Goal: Task Accomplishment & Management: Manage account settings

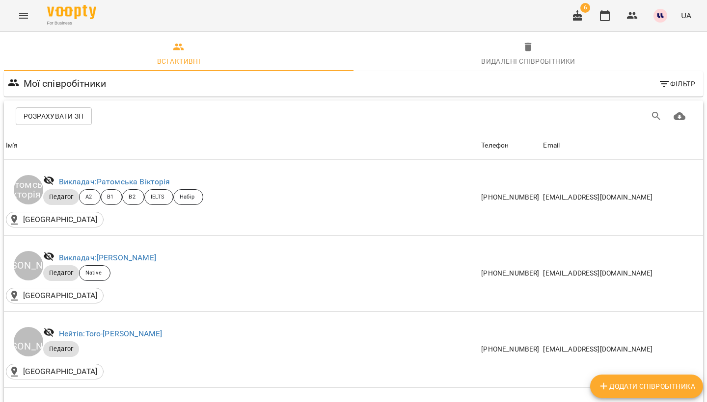
click at [23, 24] on button "Menu" at bounding box center [24, 16] width 24 height 24
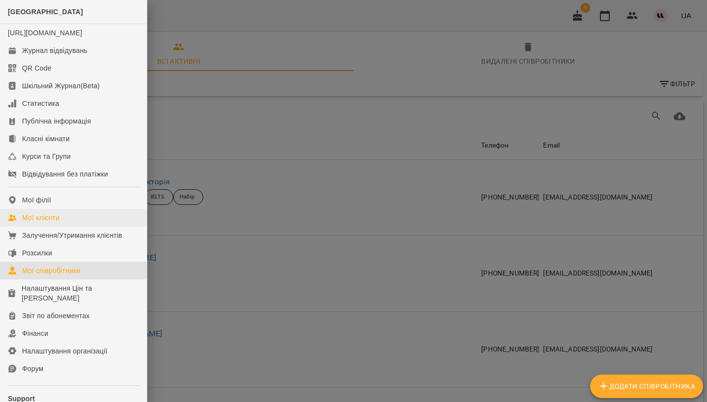
click at [59, 223] on div "Мої клієнти" at bounding box center [40, 218] width 37 height 10
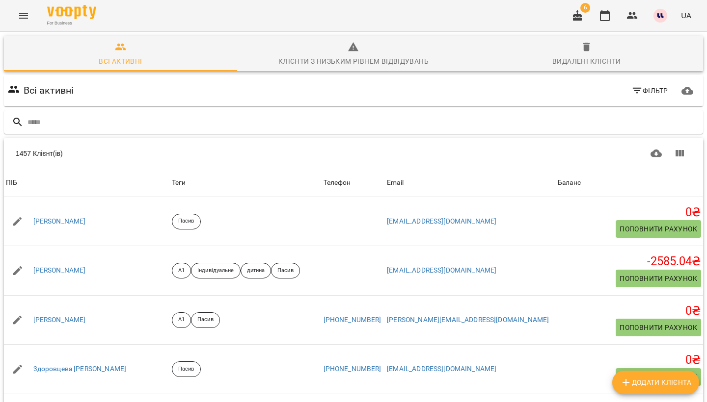
click at [652, 92] on span "Фільтр" at bounding box center [649, 91] width 37 height 12
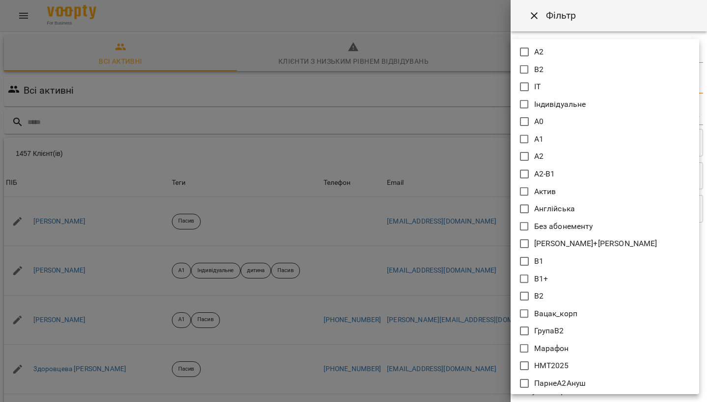
click at [573, 82] on body "For Business 6 UA Всі активні Клієнти з низьким рівнем відвідувань Видалені клі…" at bounding box center [353, 255] width 707 height 511
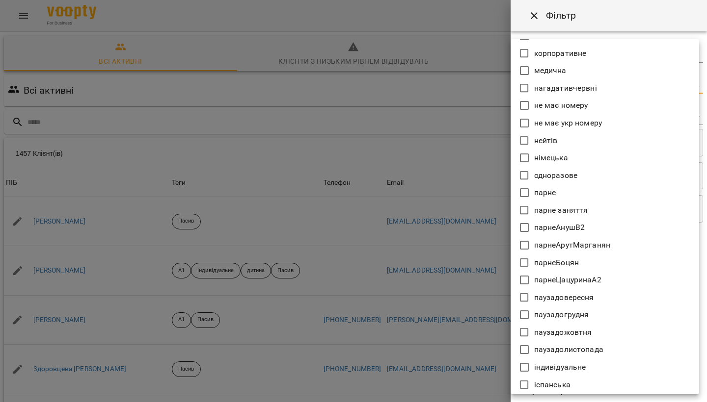
scroll to position [593, 0]
click at [526, 297] on icon at bounding box center [524, 297] width 12 height 12
type input "**********"
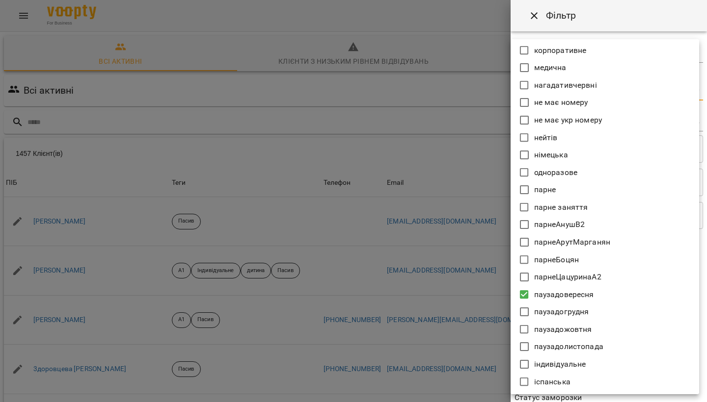
scroll to position [595, 0]
click at [467, 368] on div at bounding box center [353, 201] width 707 height 402
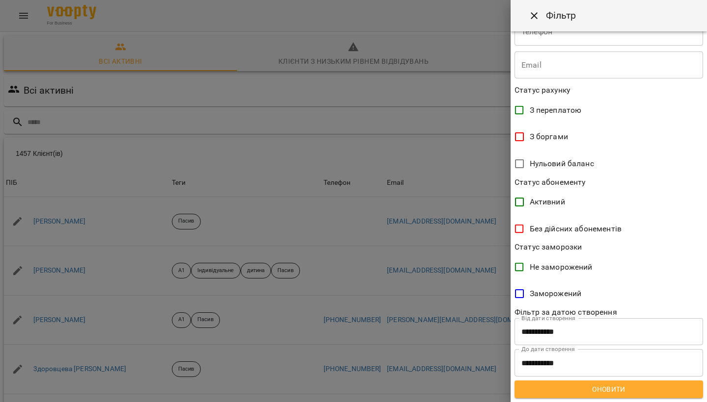
scroll to position [150, 0]
click at [605, 390] on span "Оновити" at bounding box center [608, 390] width 173 height 12
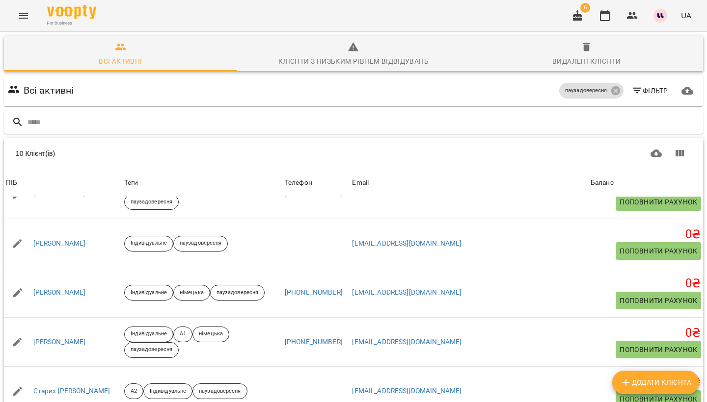
scroll to position [273, 0]
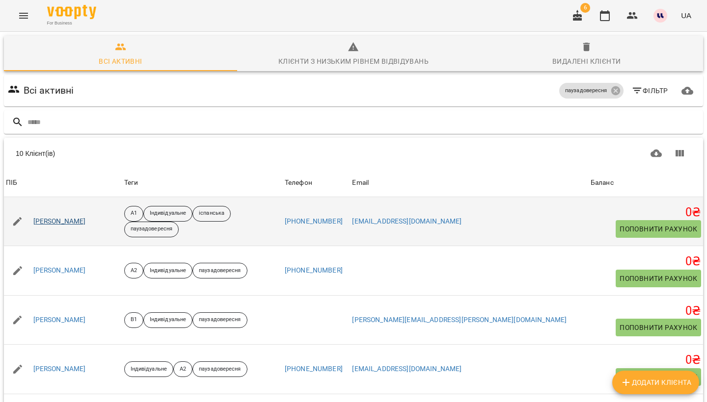
click at [86, 221] on link "[PERSON_NAME]" at bounding box center [59, 222] width 53 height 10
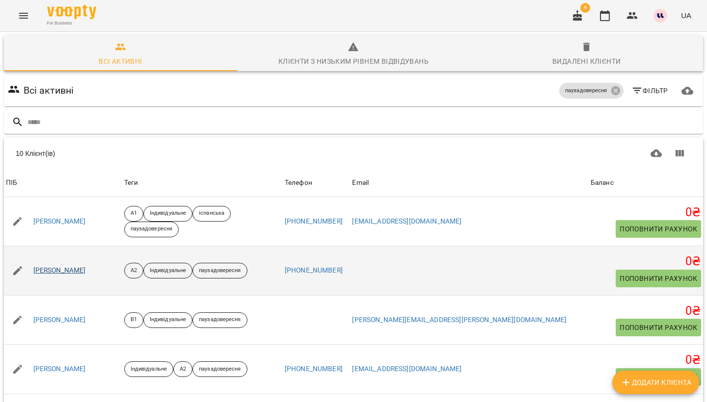
click at [82, 269] on link "[PERSON_NAME]" at bounding box center [59, 271] width 53 height 10
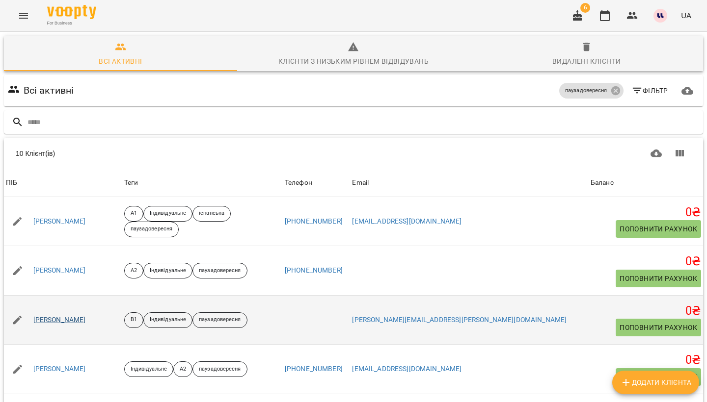
click at [86, 317] on link "[PERSON_NAME]" at bounding box center [59, 321] width 53 height 10
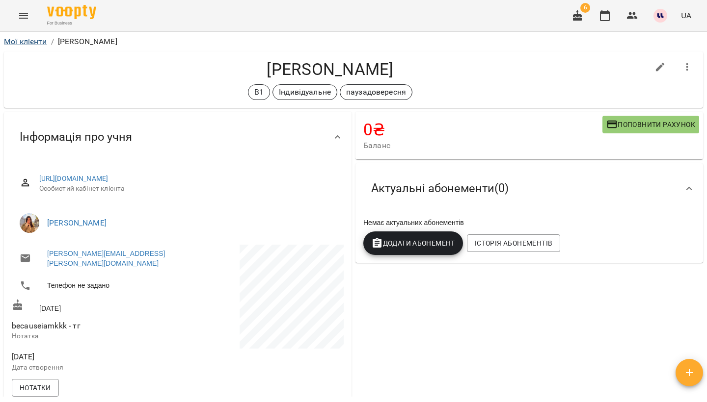
click at [42, 42] on link "Мої клієнти" at bounding box center [25, 41] width 43 height 9
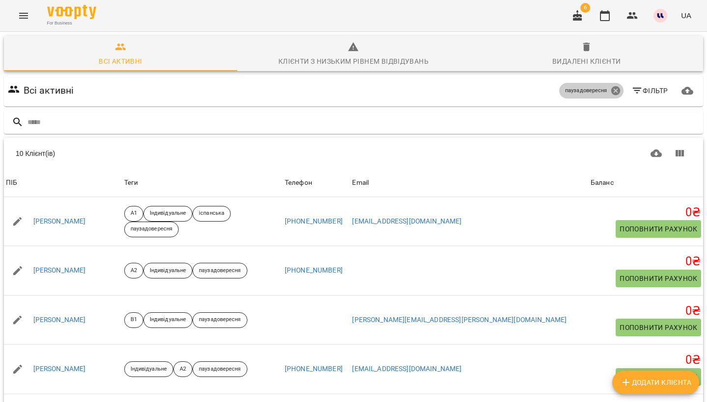
click at [616, 93] on icon at bounding box center [615, 90] width 9 height 9
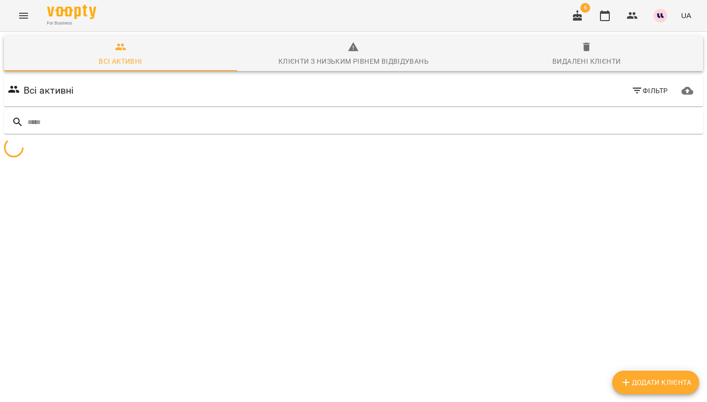
click at [640, 91] on icon "button" at bounding box center [637, 91] width 12 height 12
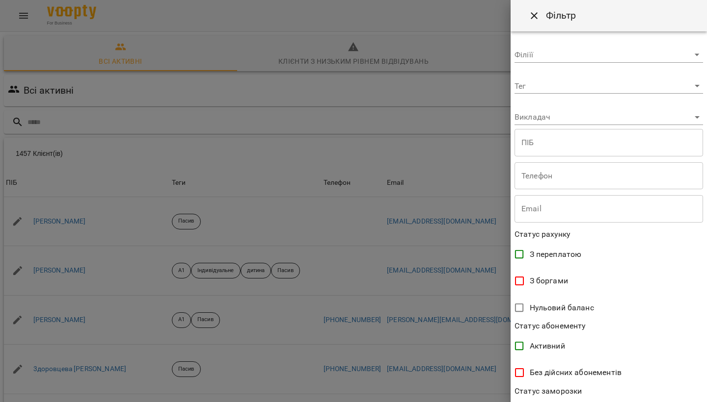
click at [551, 93] on body "For Business 6 UA Всі активні Клієнти з низьким рівнем відвідувань Видалені клі…" at bounding box center [353, 255] width 707 height 511
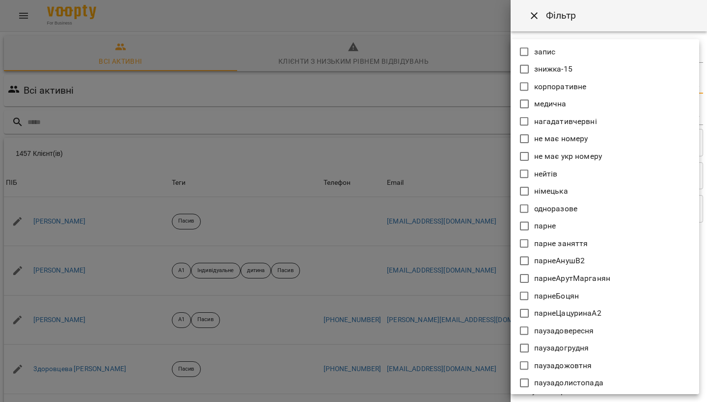
scroll to position [559, 0]
click at [434, 189] on div at bounding box center [353, 201] width 707 height 402
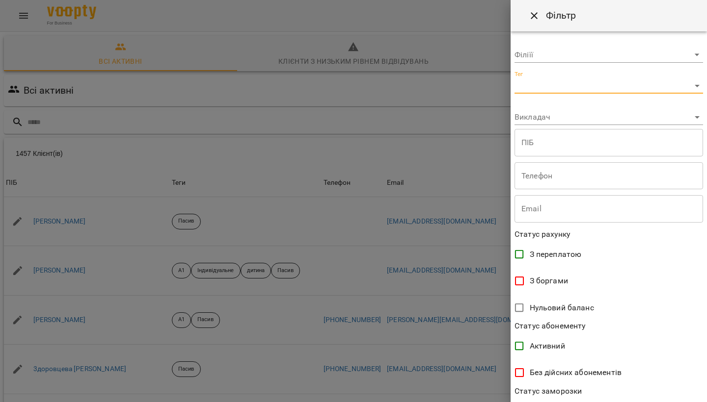
click at [485, 121] on div at bounding box center [353, 201] width 707 height 402
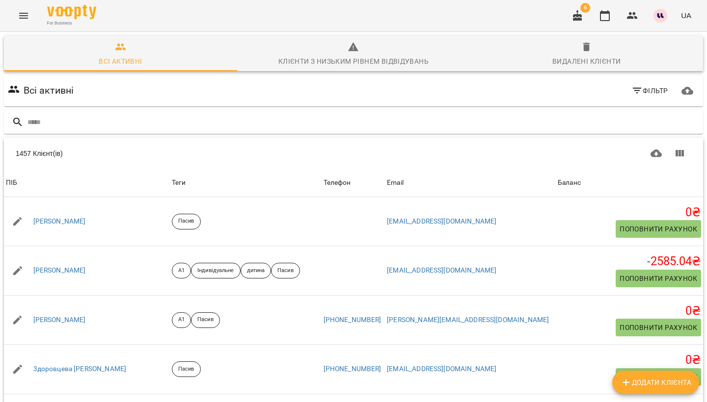
click at [641, 88] on icon "button" at bounding box center [637, 91] width 12 height 12
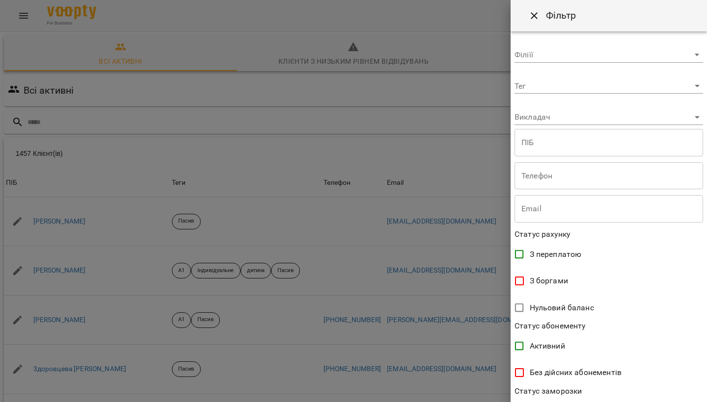
click at [546, 91] on body "For Business 6 UA Всі активні Клієнти з низьким рівнем відвідувань Видалені клі…" at bounding box center [353, 255] width 707 height 511
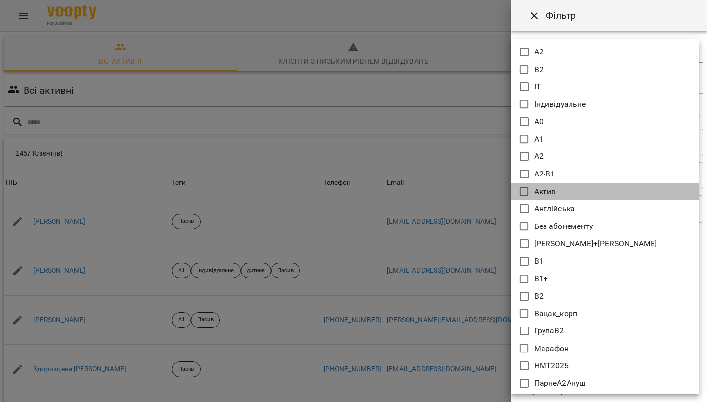
click at [529, 190] on icon at bounding box center [524, 192] width 12 height 12
type input "*****"
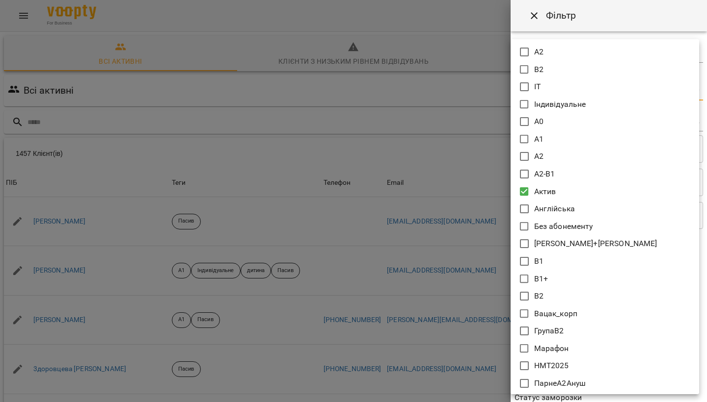
click at [483, 166] on div at bounding box center [353, 201] width 707 height 402
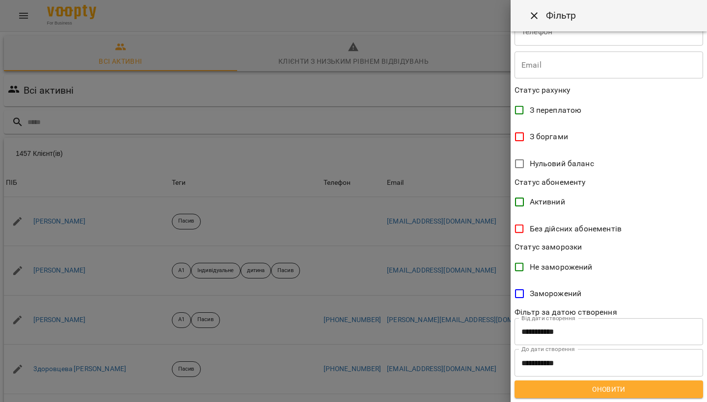
scroll to position [151, 0]
click at [593, 389] on span "Оновити" at bounding box center [608, 390] width 173 height 12
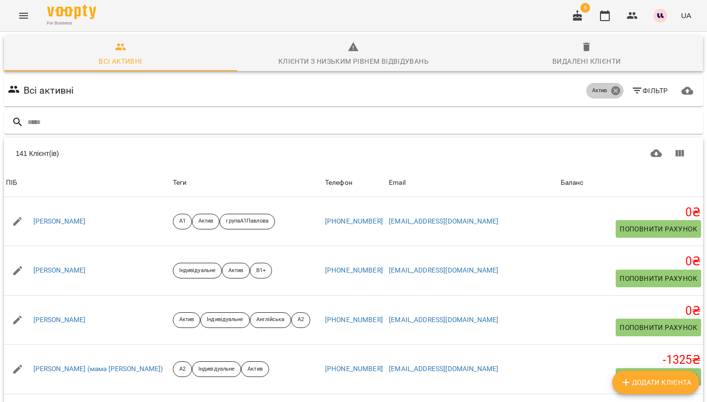
click at [616, 89] on icon at bounding box center [615, 90] width 11 height 11
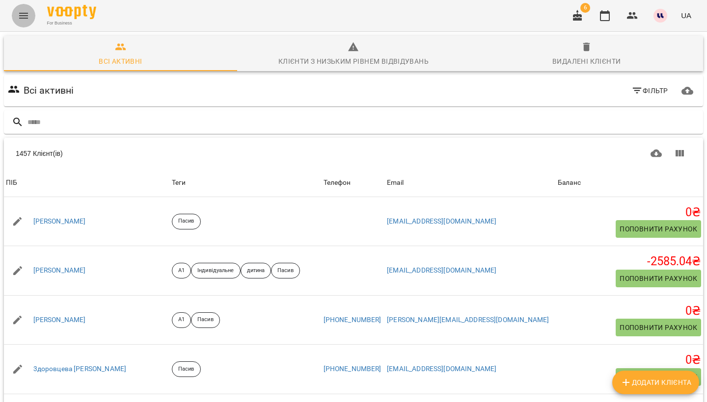
click at [24, 20] on icon "Menu" at bounding box center [24, 16] width 12 height 12
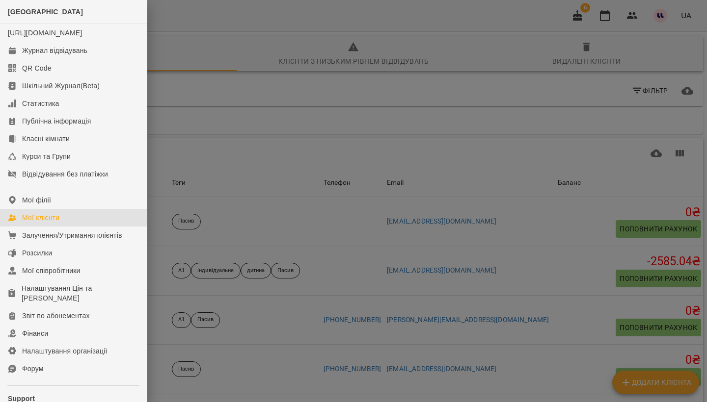
click at [260, 158] on div at bounding box center [353, 201] width 707 height 402
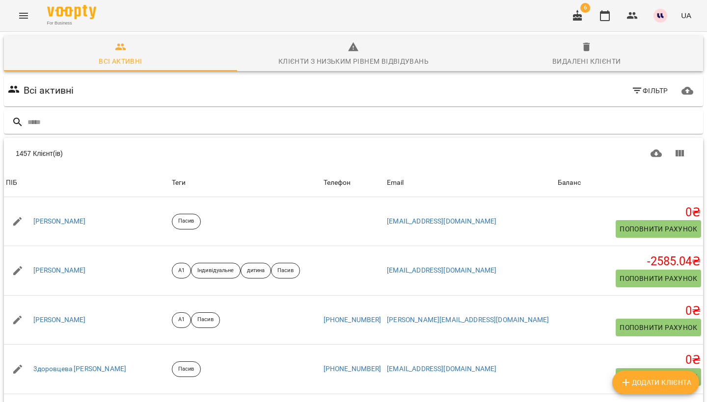
click at [581, 19] on icon "button" at bounding box center [577, 15] width 9 height 11
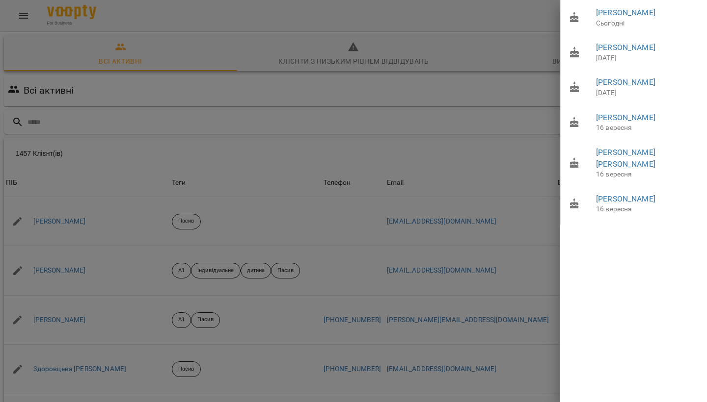
click at [499, 93] on div at bounding box center [353, 201] width 707 height 402
